Goal: Navigation & Orientation: Understand site structure

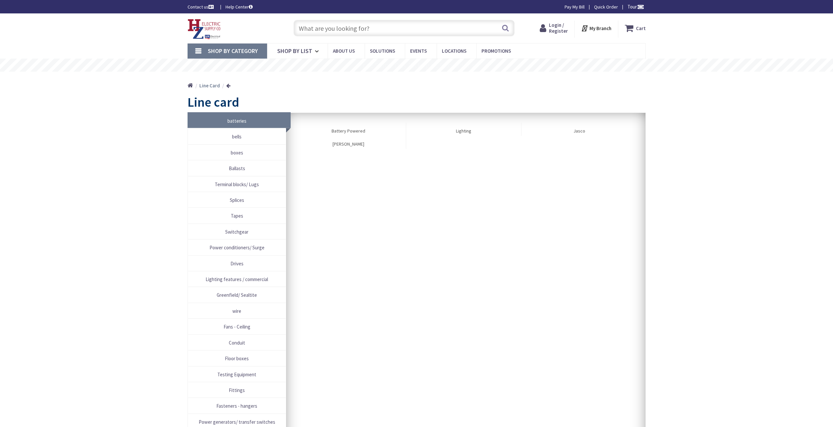
click at [250, 203] on span "Splices" at bounding box center [236, 200] width 91 height 9
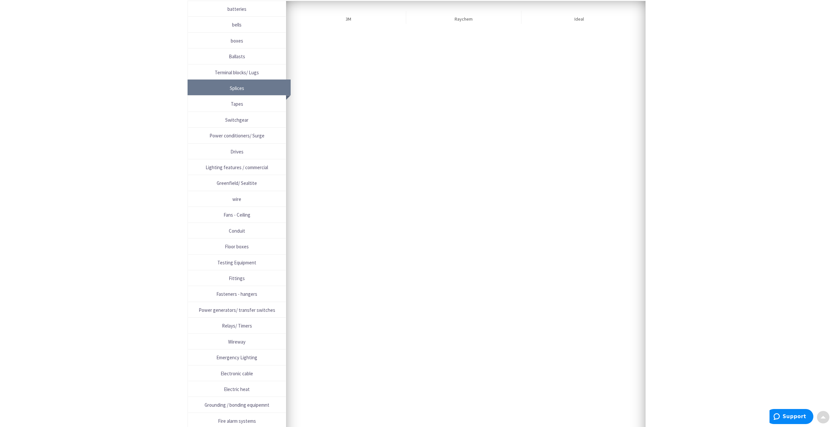
scroll to position [113, 0]
click at [250, 226] on span "Conduit" at bounding box center [236, 230] width 91 height 9
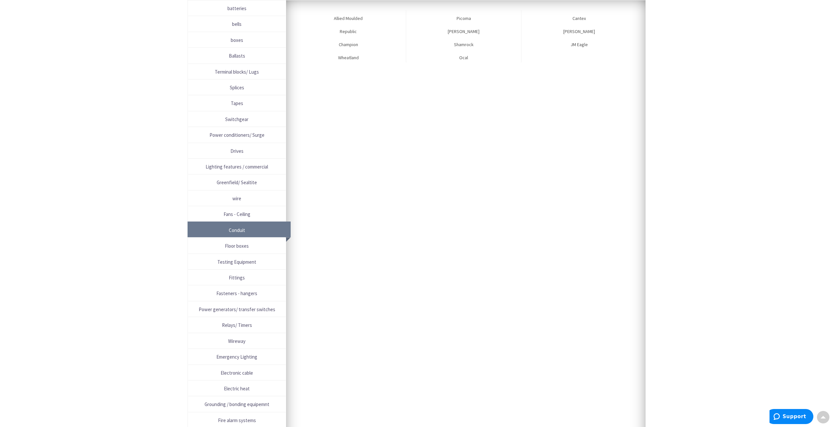
click at [245, 287] on link "Fasteners - hangers" at bounding box center [237, 293] width 98 height 15
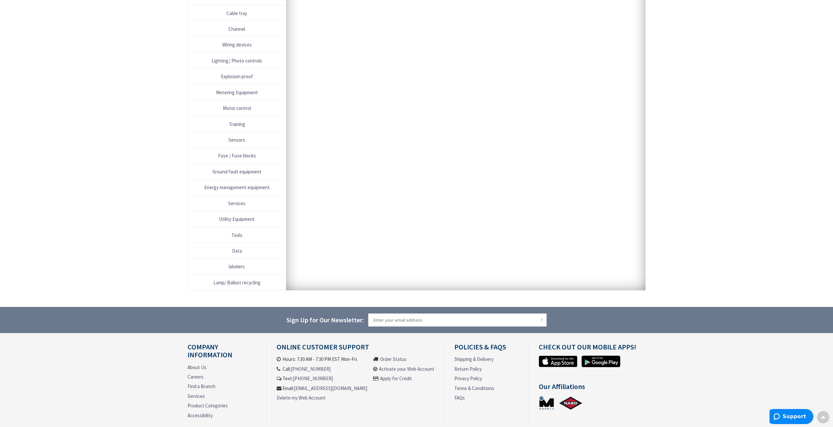
click at [245, 287] on span "Lamp/ Ballast recycling" at bounding box center [236, 282] width 91 height 9
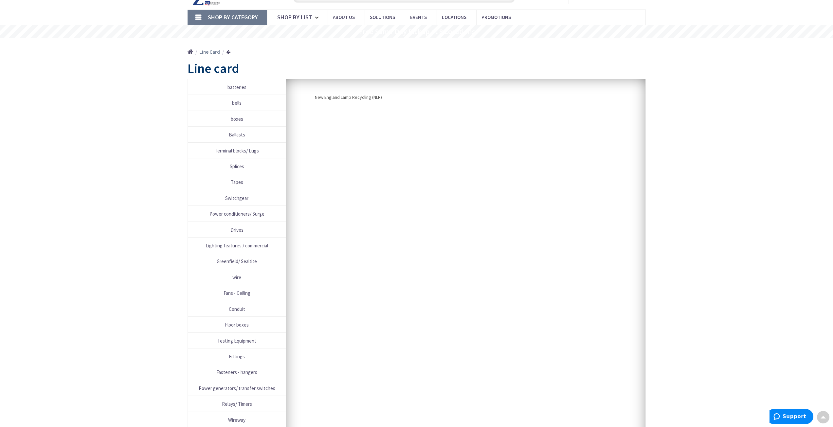
scroll to position [33, 0]
click at [252, 293] on span "Fans - Ceiling" at bounding box center [236, 293] width 91 height 9
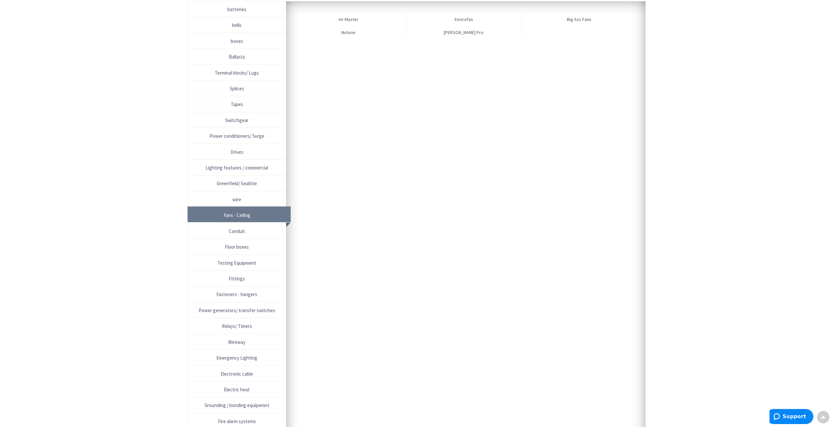
scroll to position [113, 0]
click at [244, 294] on span "Fasteners - hangers" at bounding box center [236, 293] width 91 height 9
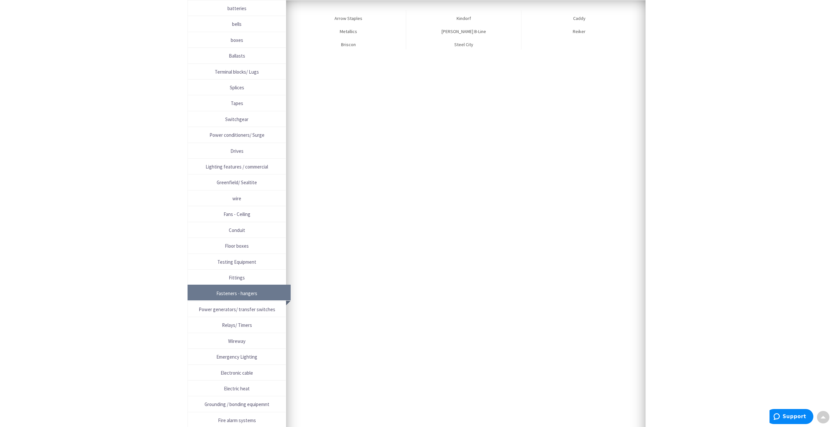
click at [245, 306] on span "Power generators/ transfer switches" at bounding box center [236, 309] width 91 height 9
click at [243, 341] on span "Wireway" at bounding box center [236, 341] width 91 height 9
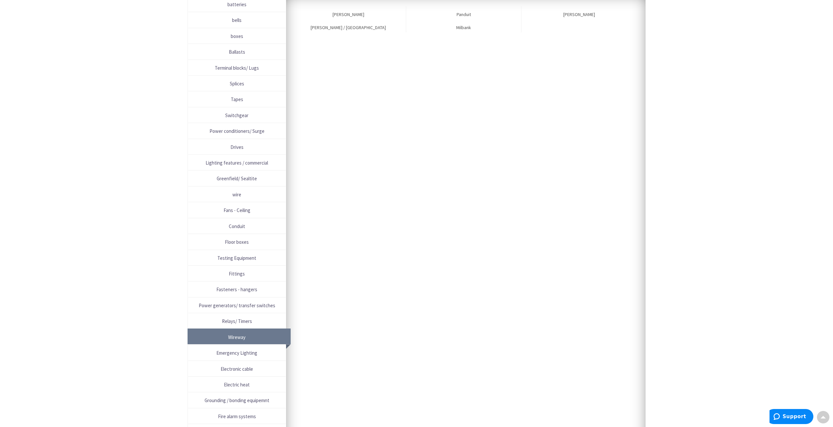
scroll to position [0, 0]
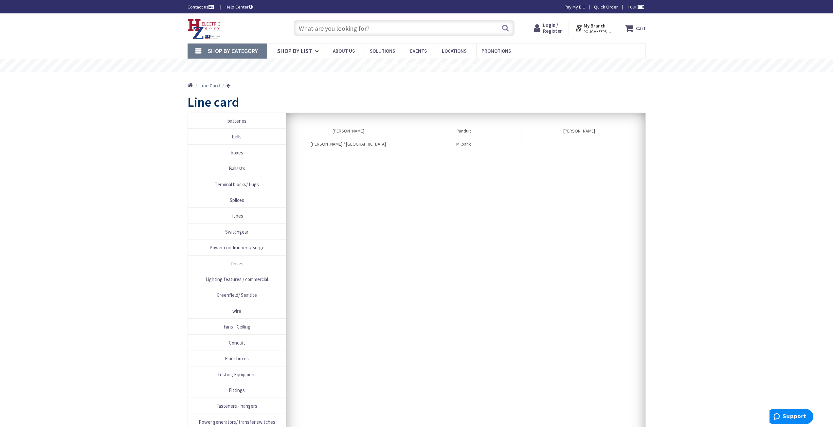
click at [237, 166] on span "Ballasts" at bounding box center [236, 168] width 91 height 9
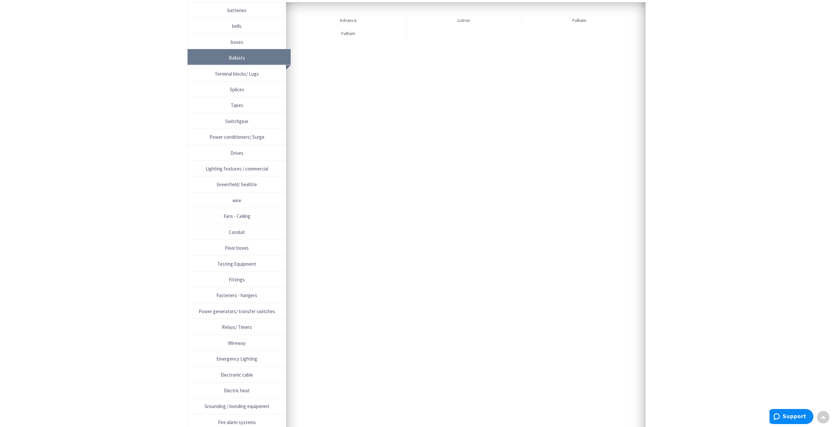
scroll to position [113, 0]
click at [242, 119] on span "Switchgear" at bounding box center [236, 119] width 91 height 9
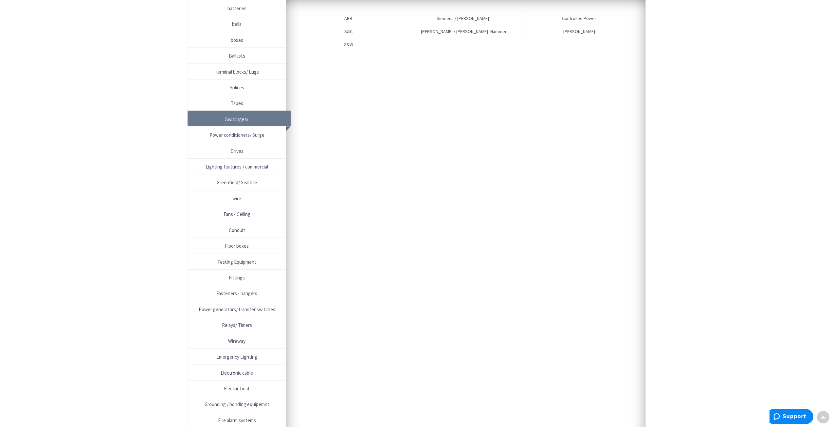
click at [241, 137] on span "Power conditioners/ Surge" at bounding box center [236, 135] width 91 height 9
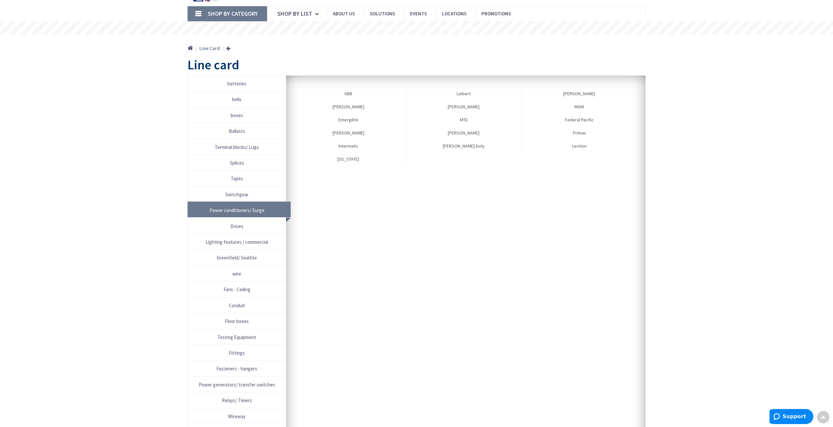
scroll to position [37, 0]
click at [246, 258] on span "Greenfield/ Sealtite" at bounding box center [236, 258] width 91 height 9
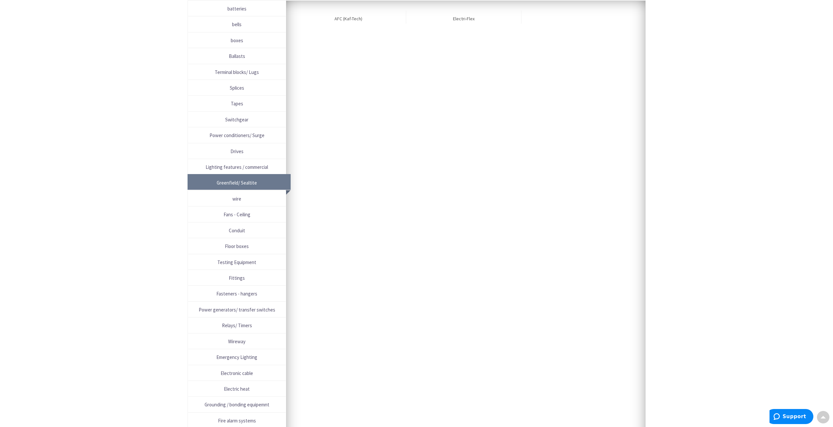
scroll to position [113, 0]
click at [247, 229] on span "Conduit" at bounding box center [236, 230] width 91 height 9
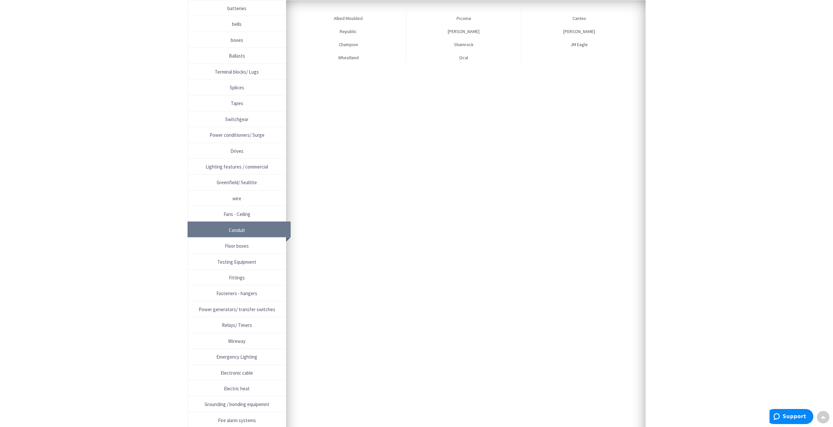
scroll to position [0, 0]
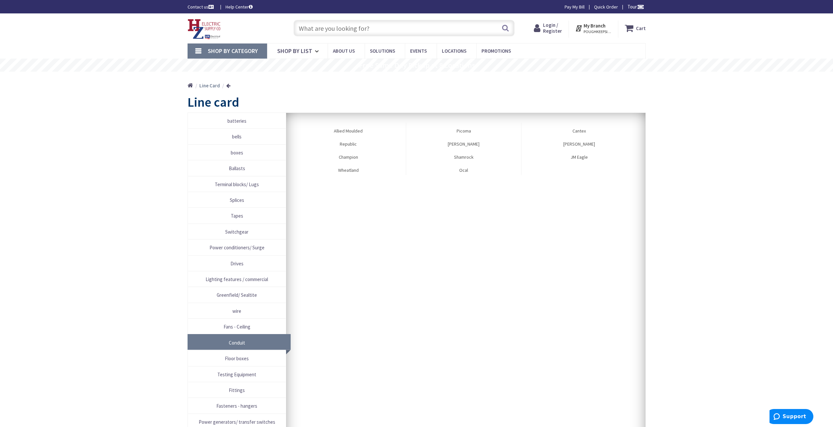
click at [236, 140] on span "bells" at bounding box center [236, 136] width 91 height 9
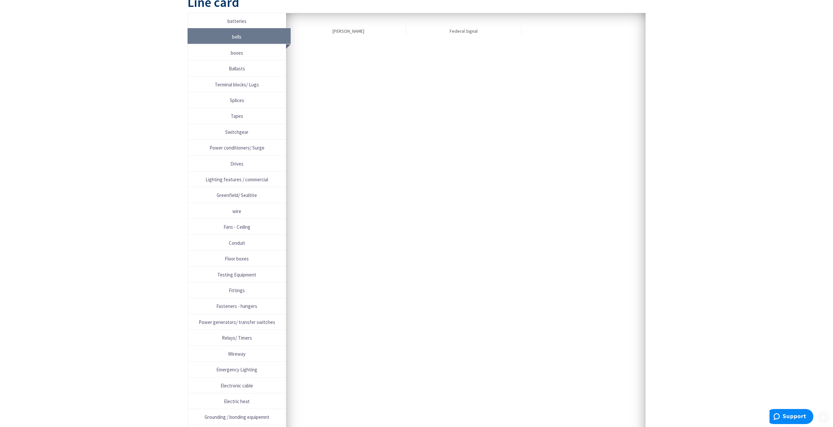
scroll to position [113, 0]
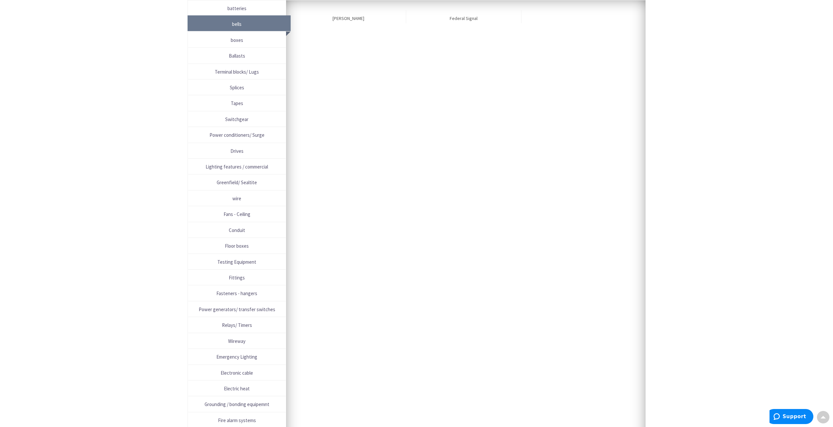
click at [252, 355] on span "Emergency Lighting" at bounding box center [236, 357] width 91 height 9
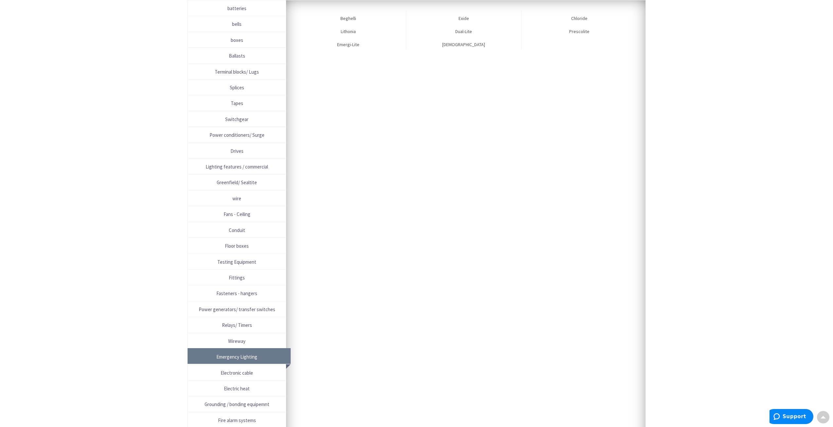
scroll to position [0, 0]
